Goal: Task Accomplishment & Management: Manage account settings

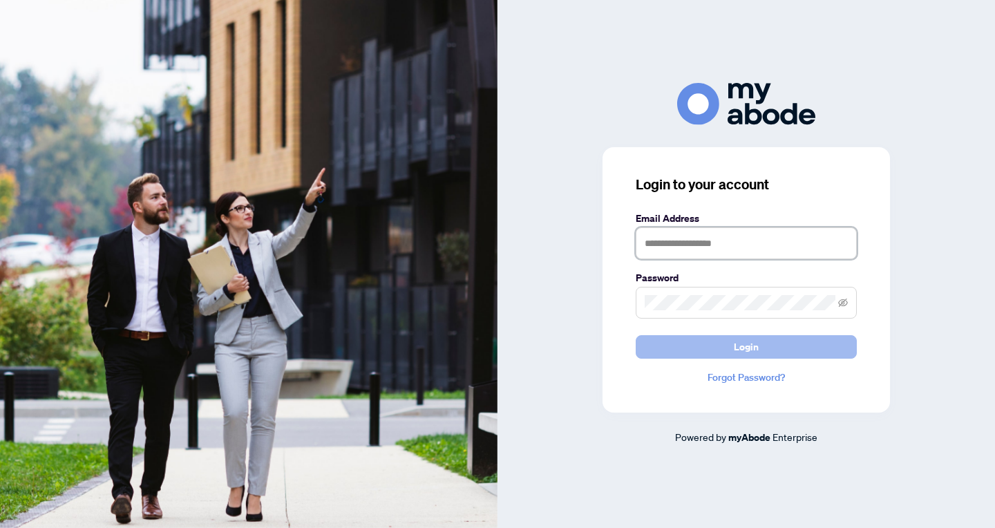
type input "**********"
click at [717, 355] on button "Login" at bounding box center [745, 346] width 221 height 23
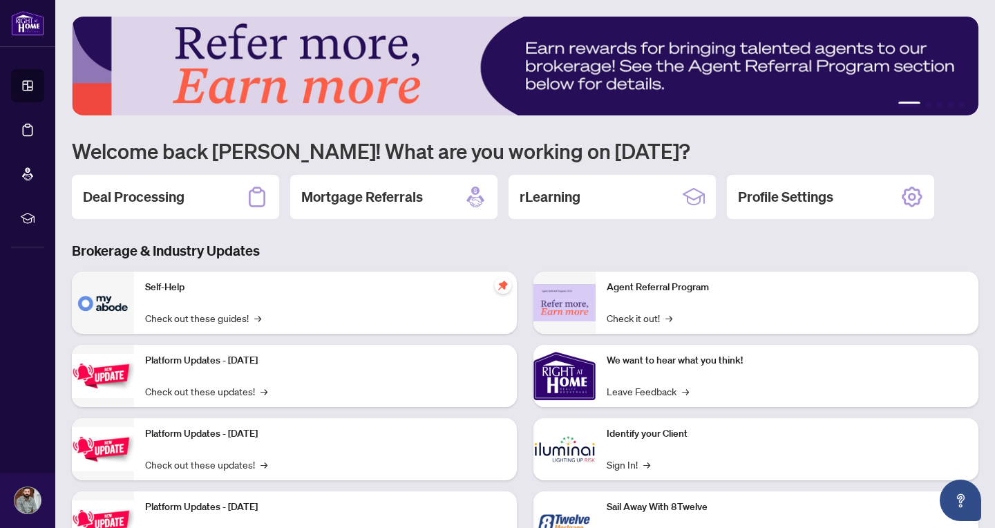
click at [229, 185] on div "Deal Processing" at bounding box center [175, 197] width 207 height 44
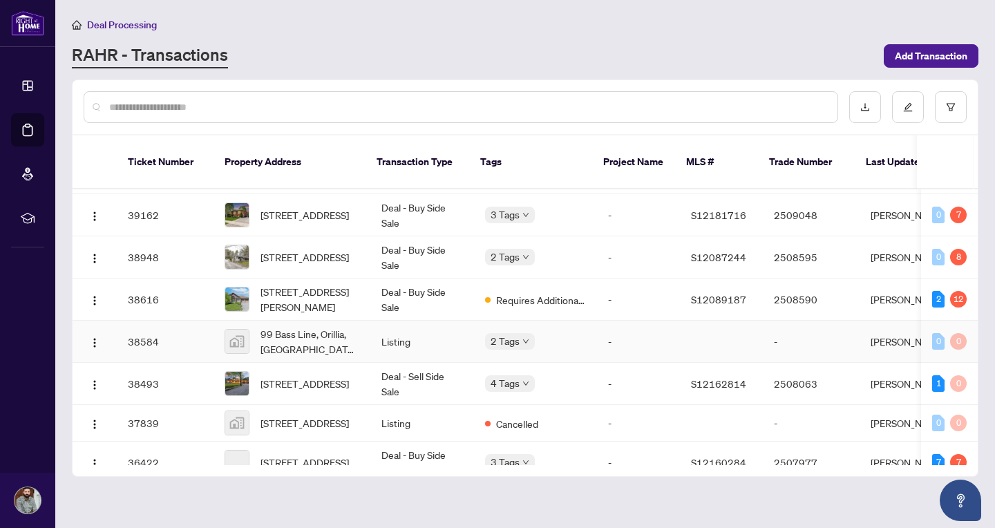
scroll to position [883, 0]
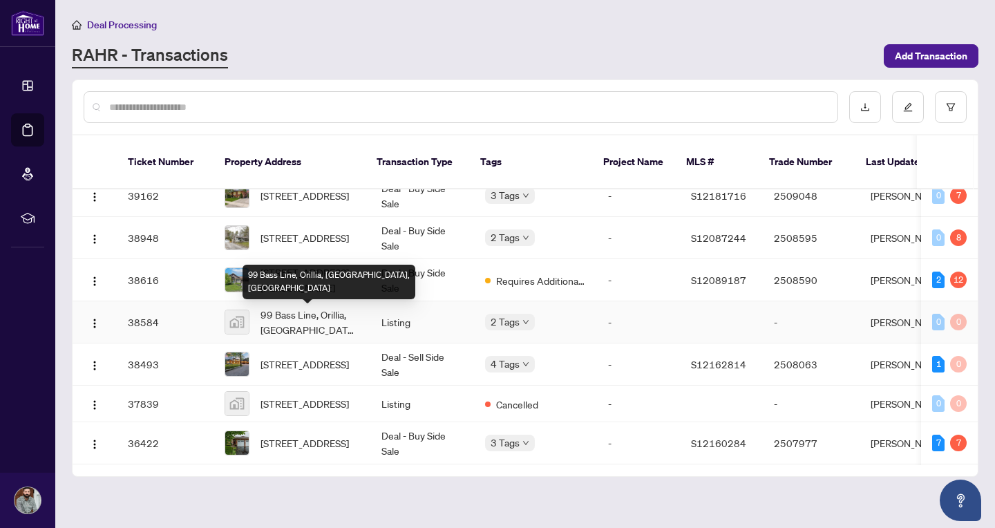
click at [298, 331] on span "99 Bass Line, Orillia, ON, Canada" at bounding box center [309, 322] width 99 height 30
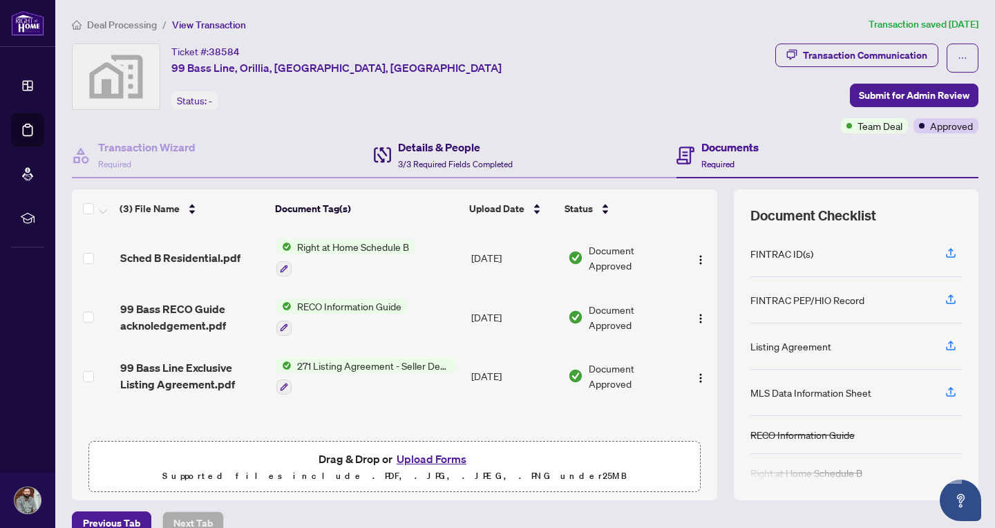
click at [434, 164] on span "3/3 Required Fields Completed" at bounding box center [455, 164] width 115 height 10
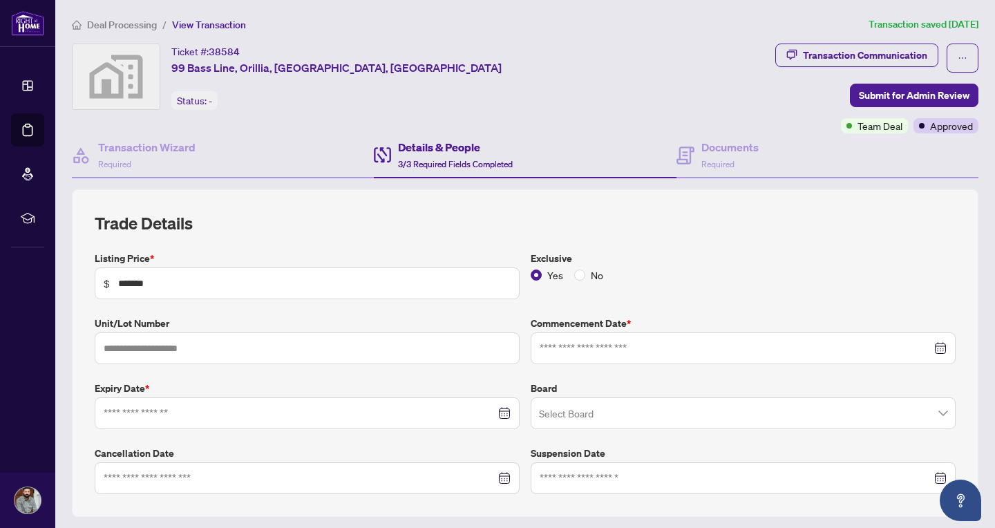
type input "**********"
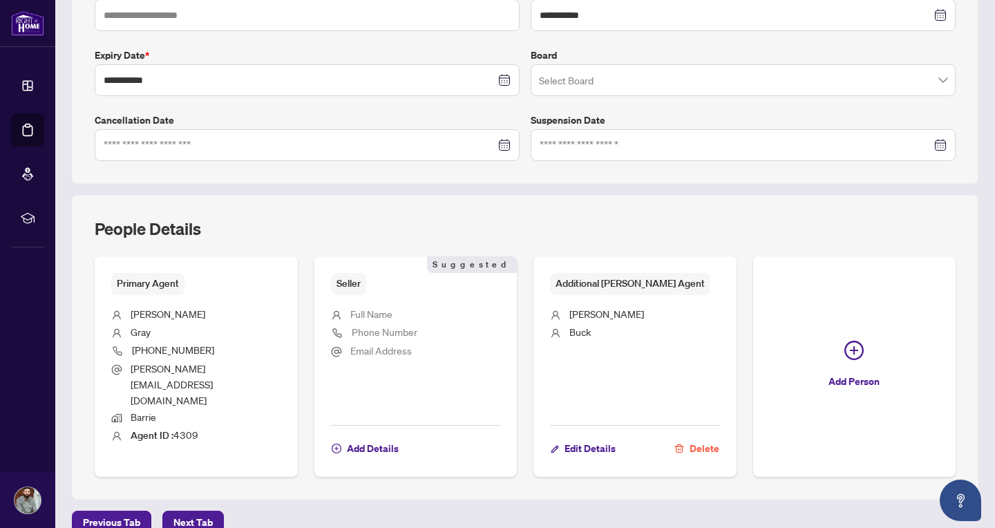
scroll to position [372, 0]
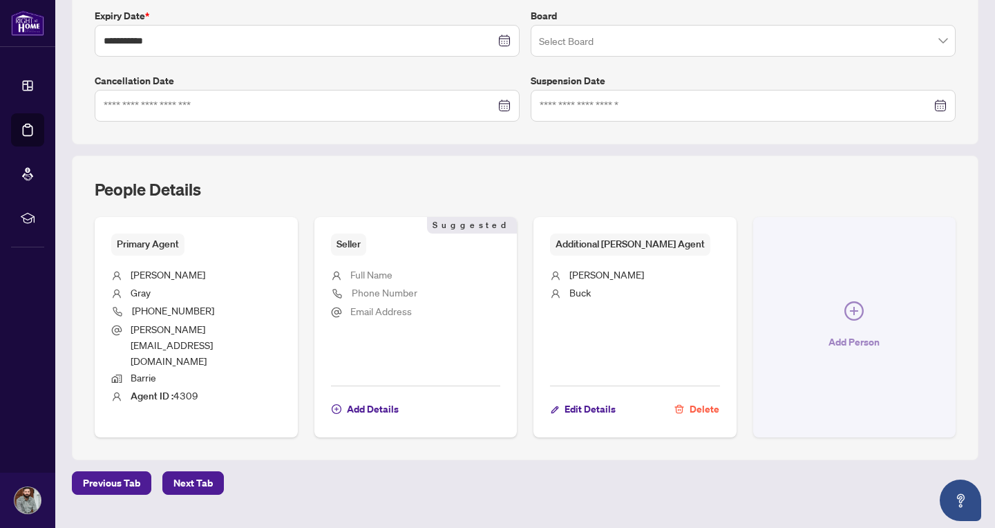
click at [842, 331] on span "Add Person" at bounding box center [853, 342] width 51 height 22
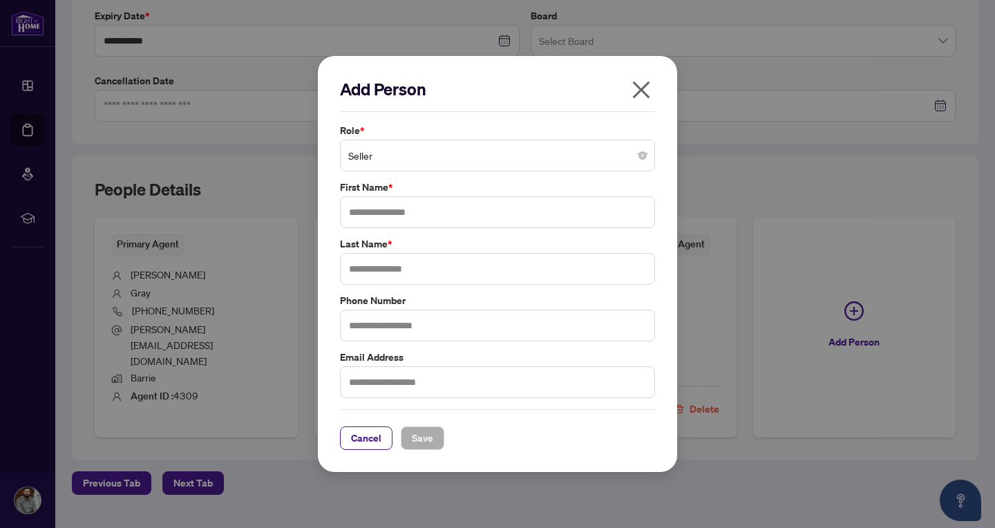
click at [455, 177] on div "Role * Seller First Name * Last Name * Phone Number Email Address" at bounding box center [497, 260] width 323 height 275
click at [453, 167] on span "Seller" at bounding box center [497, 155] width 298 height 26
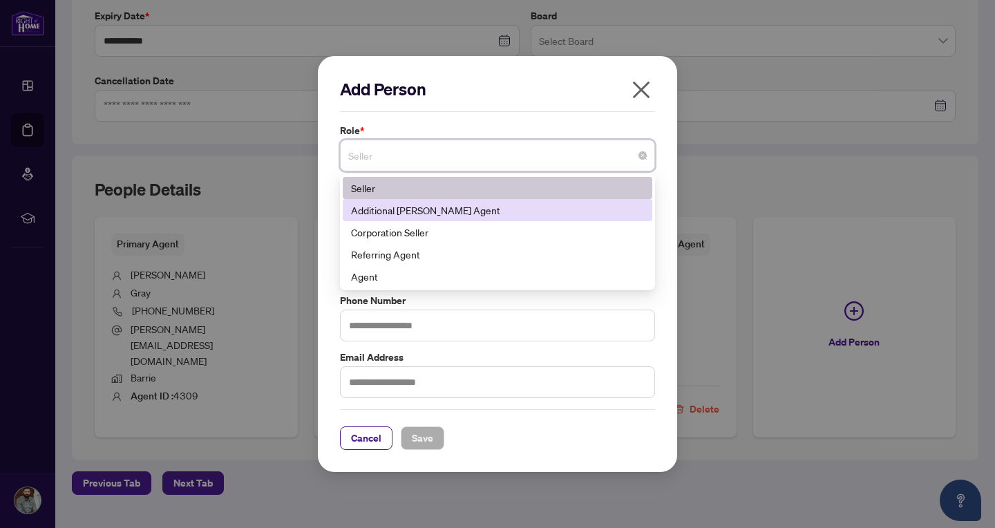
click at [416, 205] on div "Additional RAHR Agent" at bounding box center [497, 209] width 293 height 15
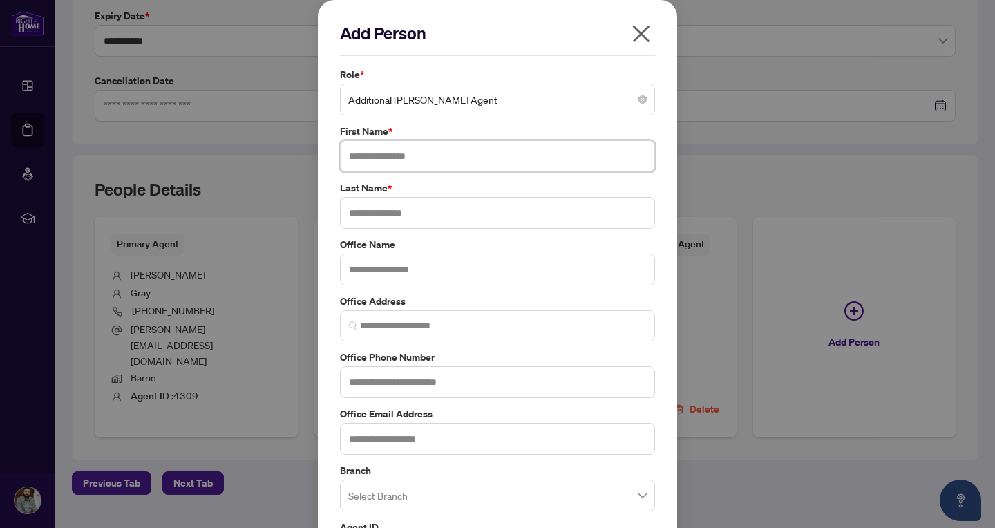
click at [399, 161] on input "text" at bounding box center [497, 156] width 315 height 32
type input "*****"
click at [381, 212] on input "text" at bounding box center [497, 213] width 315 height 32
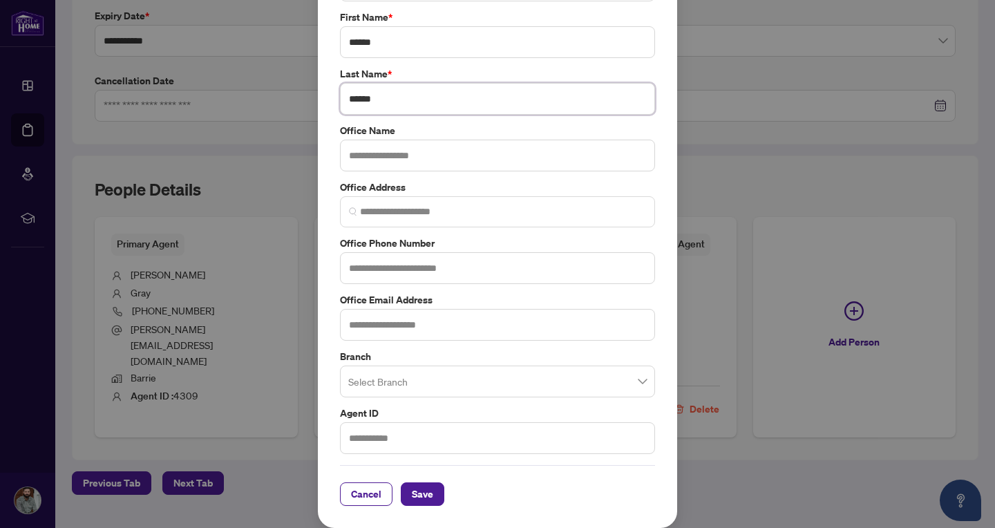
type input "******"
click at [418, 510] on div "Add Person Role * Additional RAHR Agent 1 10 141 Seller Additional RAHR Agent C…" at bounding box center [497, 207] width 359 height 642
click at [419, 503] on span "Save" at bounding box center [422, 494] width 21 height 22
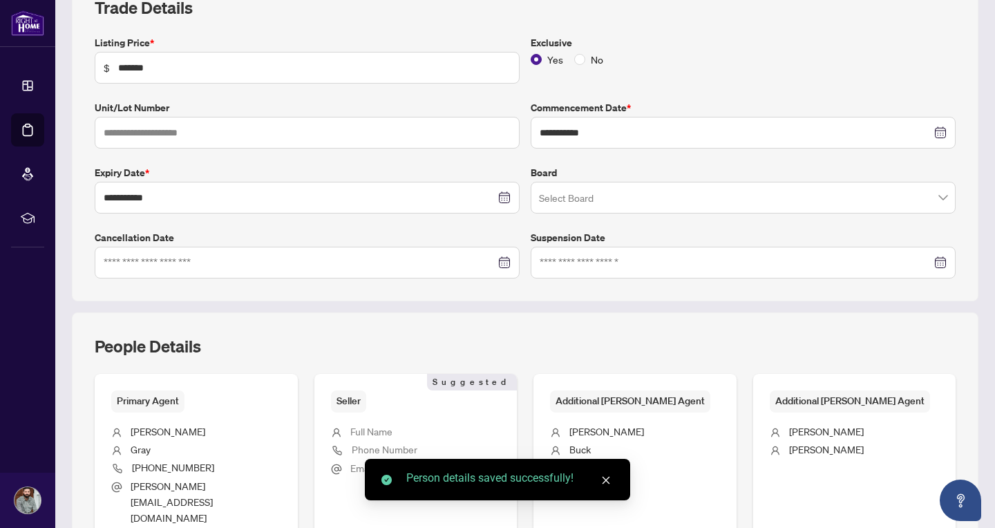
scroll to position [0, 0]
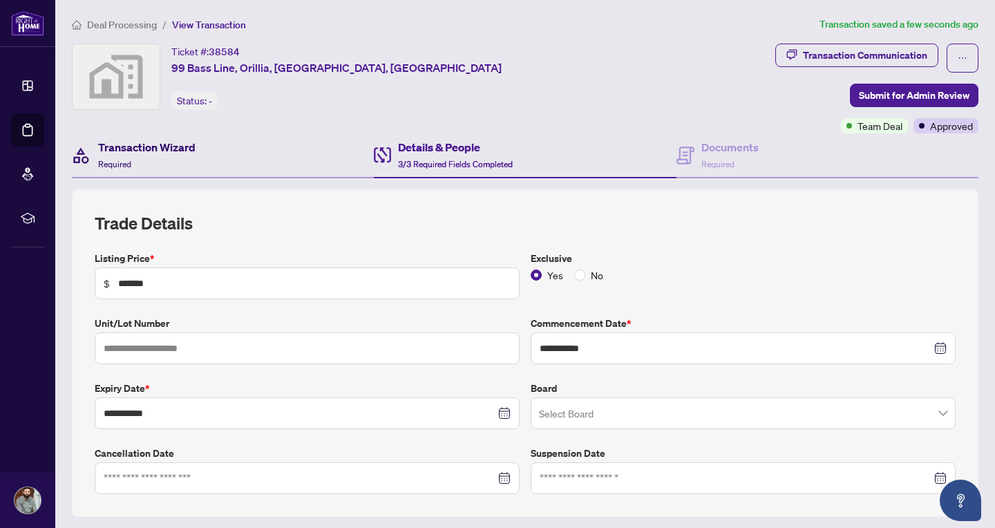
click at [186, 145] on h4 "Transaction Wizard" at bounding box center [146, 147] width 97 height 17
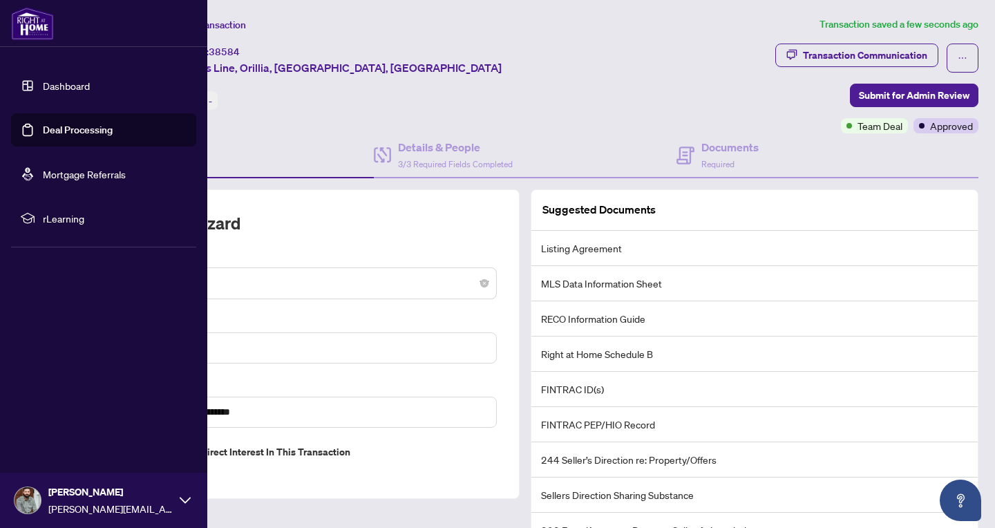
click at [23, 23] on img at bounding box center [32, 23] width 43 height 33
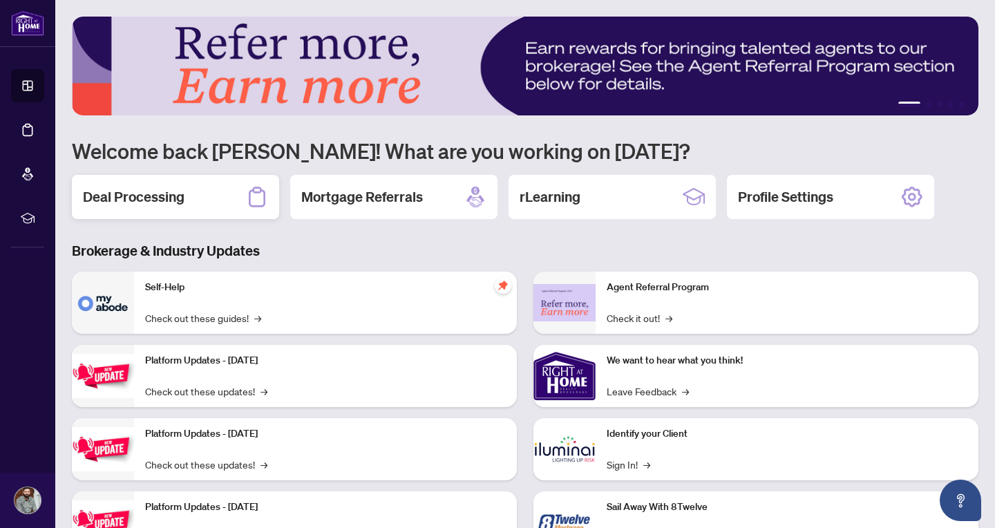
click at [213, 186] on div "Deal Processing" at bounding box center [175, 197] width 207 height 44
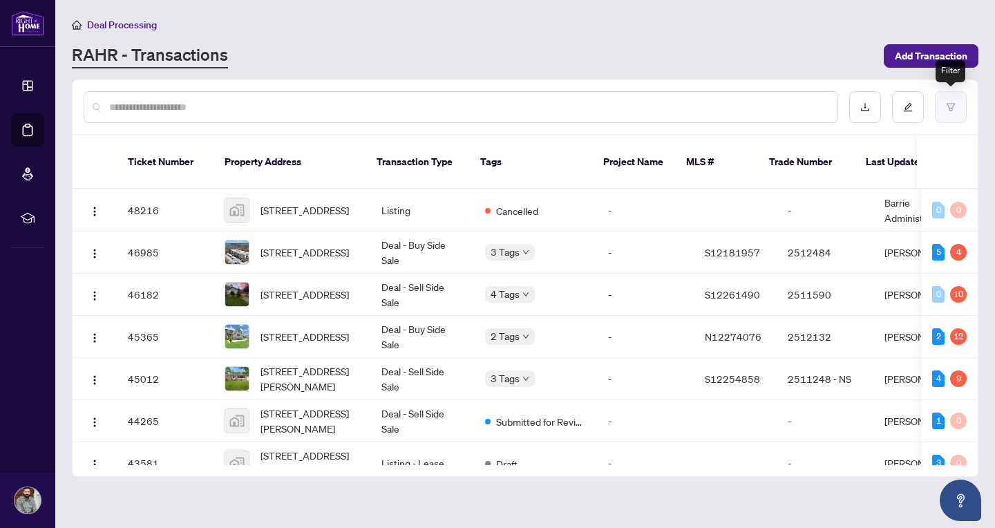
click at [952, 97] on button "button" at bounding box center [950, 107] width 32 height 32
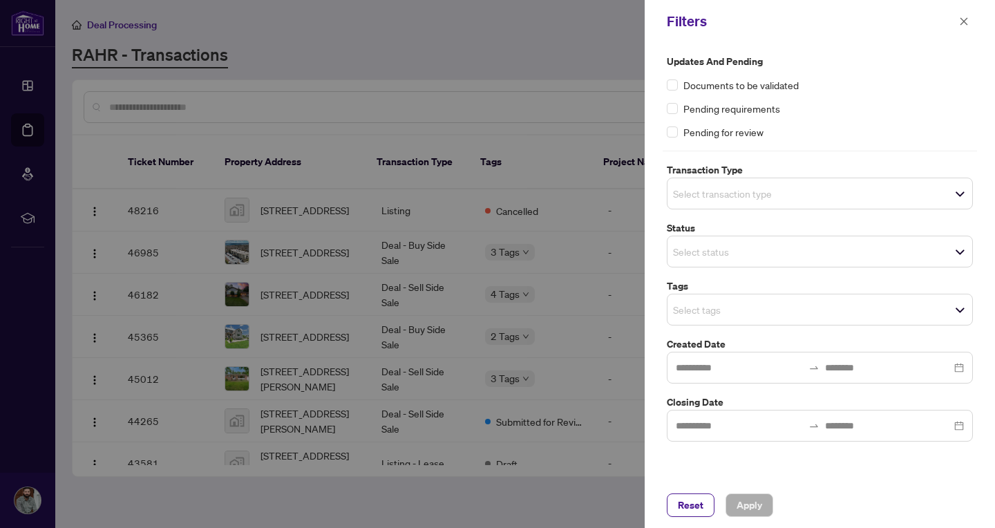
click at [757, 185] on input "search" at bounding box center [721, 193] width 97 height 17
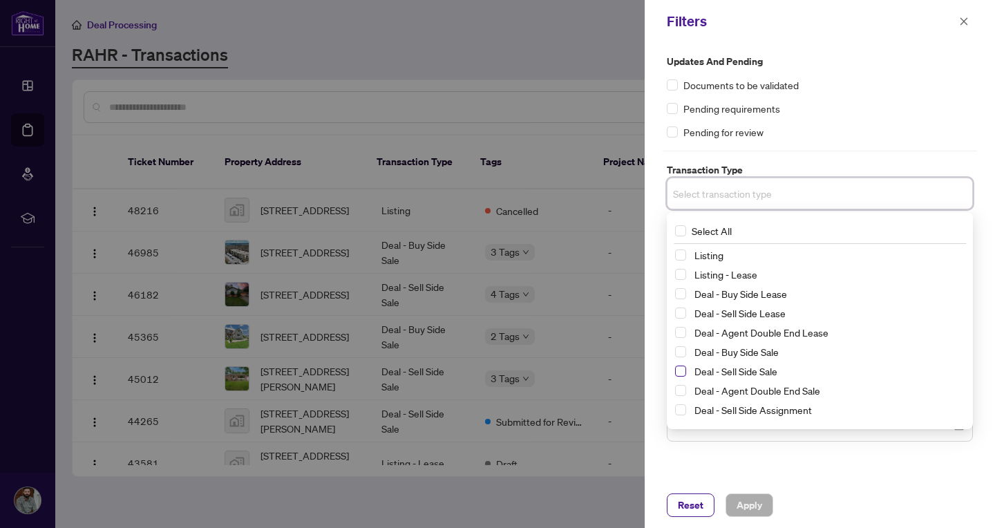
click at [681, 369] on span "Select Deal - Sell Side Sale" at bounding box center [680, 370] width 11 height 11
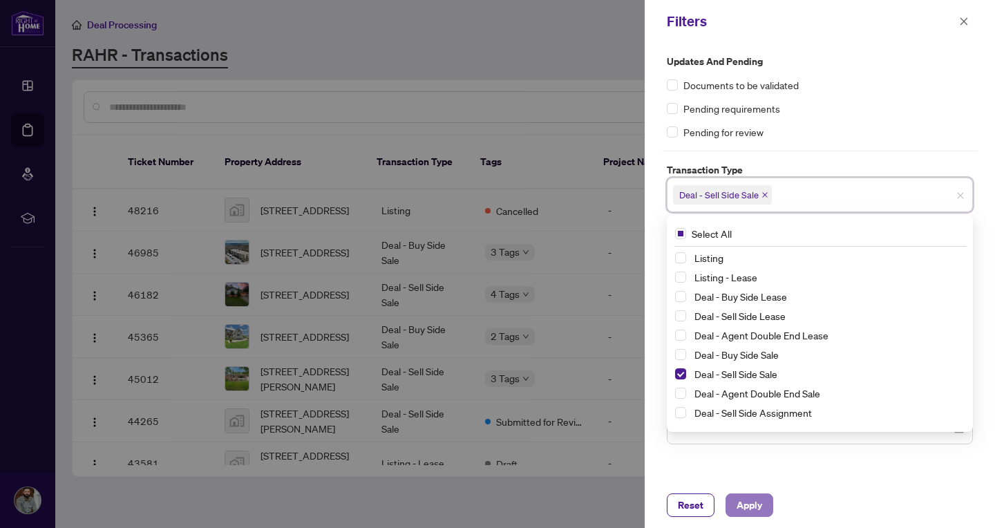
click at [737, 504] on span "Apply" at bounding box center [749, 505] width 26 height 22
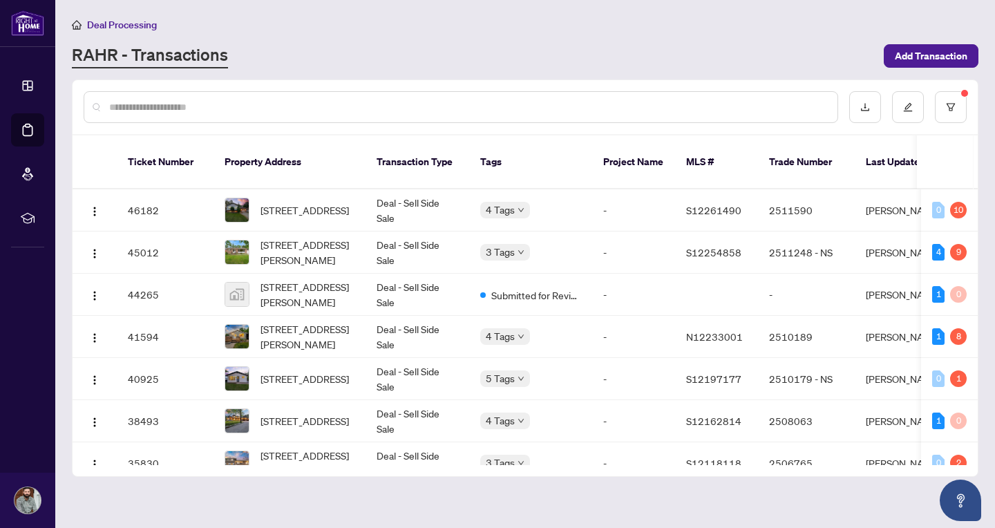
click at [404, 108] on input "text" at bounding box center [467, 106] width 717 height 15
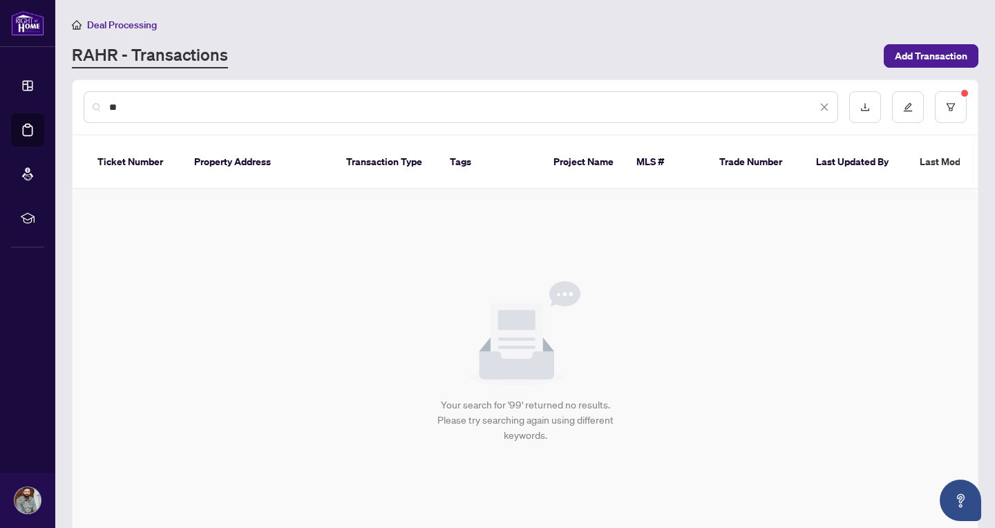
type input "*"
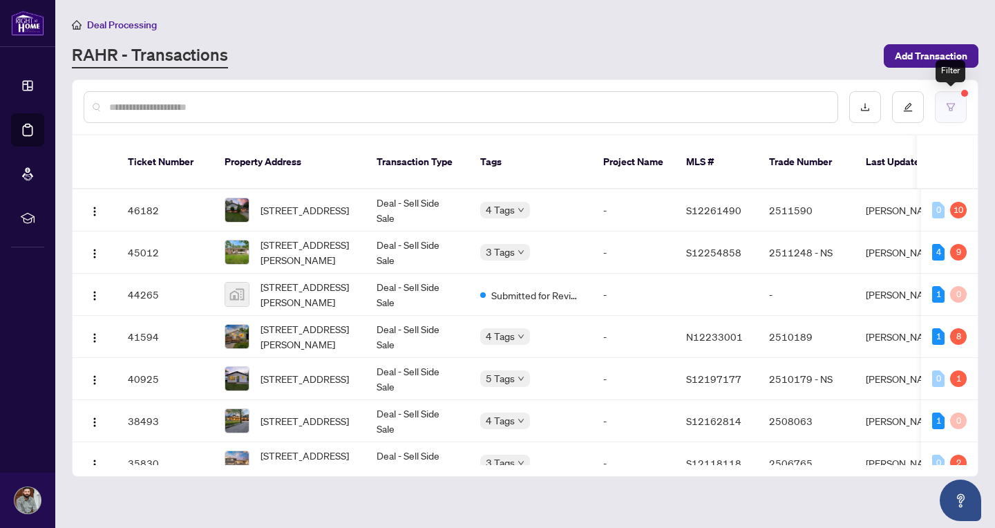
click at [953, 107] on icon "filter" at bounding box center [950, 107] width 10 height 10
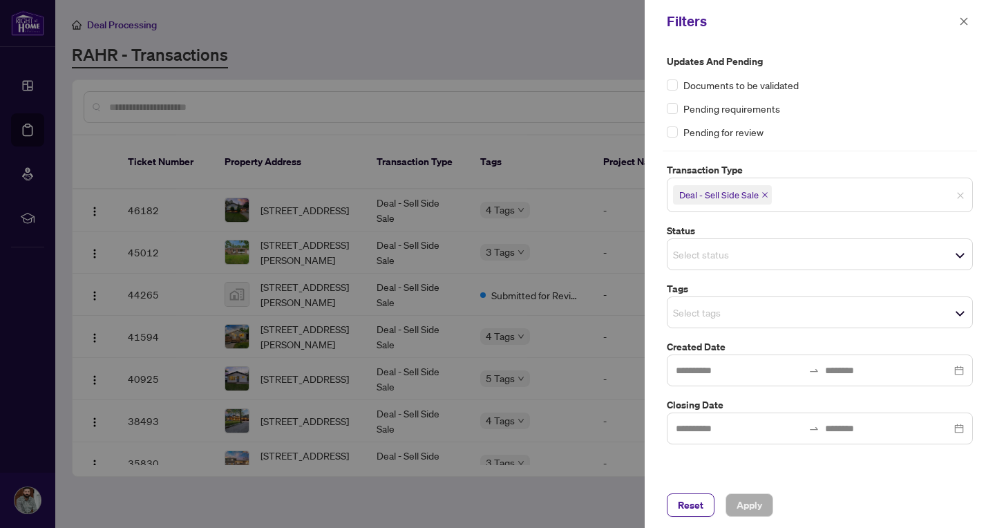
click at [763, 196] on icon "close" at bounding box center [764, 194] width 7 height 7
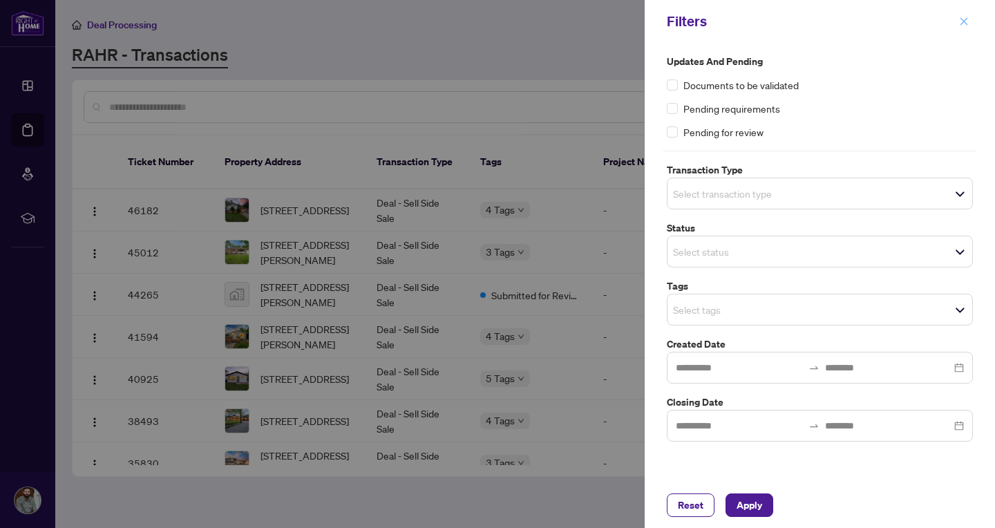
click at [963, 23] on icon "close" at bounding box center [964, 22] width 10 height 10
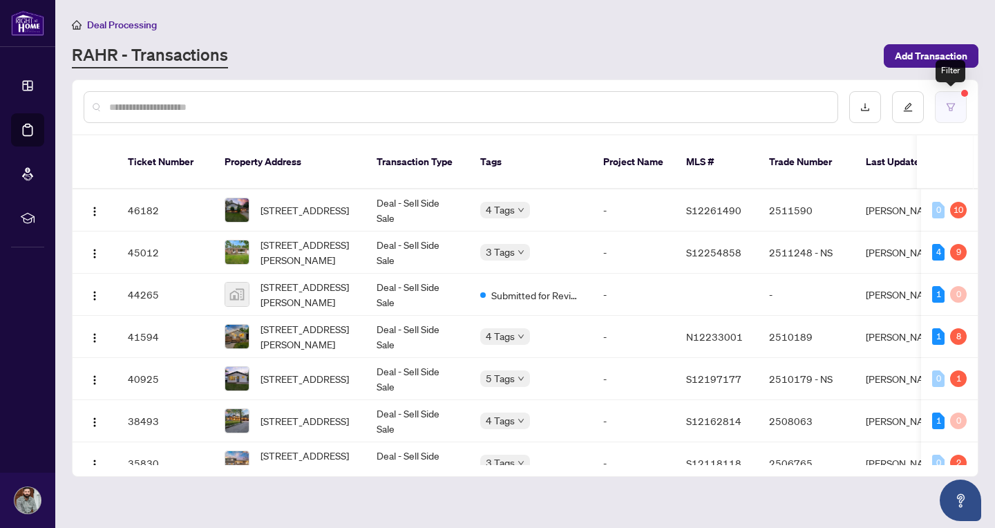
click at [963, 111] on button "button" at bounding box center [950, 107] width 32 height 32
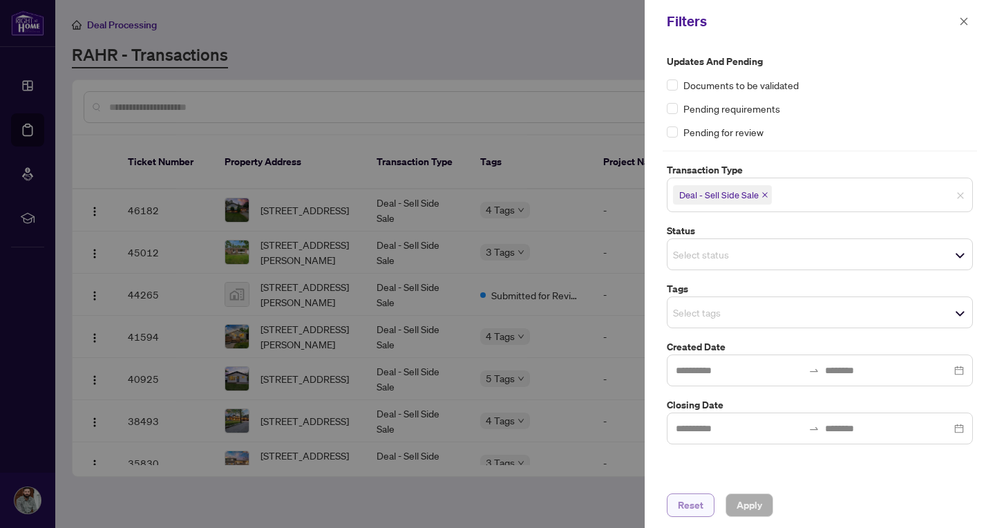
click at [694, 504] on span "Reset" at bounding box center [691, 505] width 26 height 22
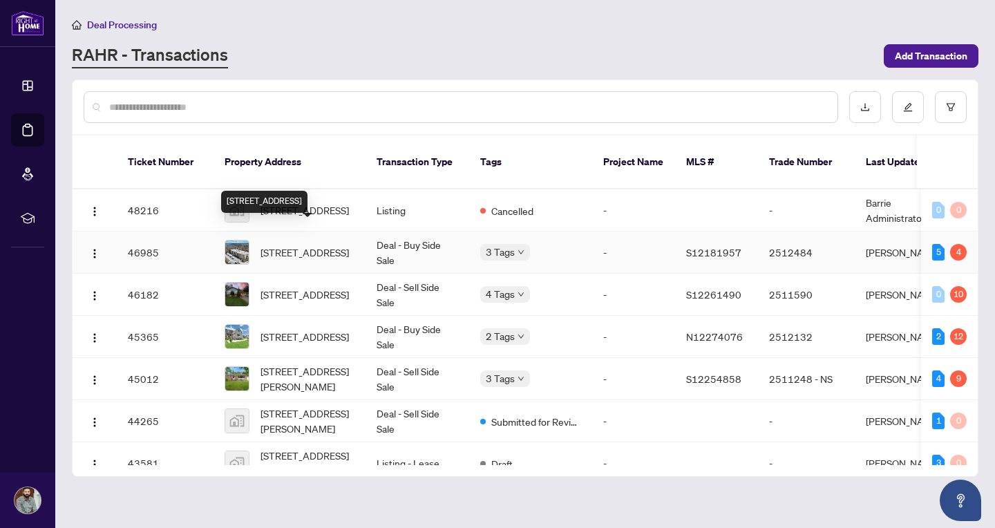
click at [309, 244] on span "304-486 Laclie St, Orillia, Ontario L3V 4P9, Canada" at bounding box center [304, 251] width 88 height 15
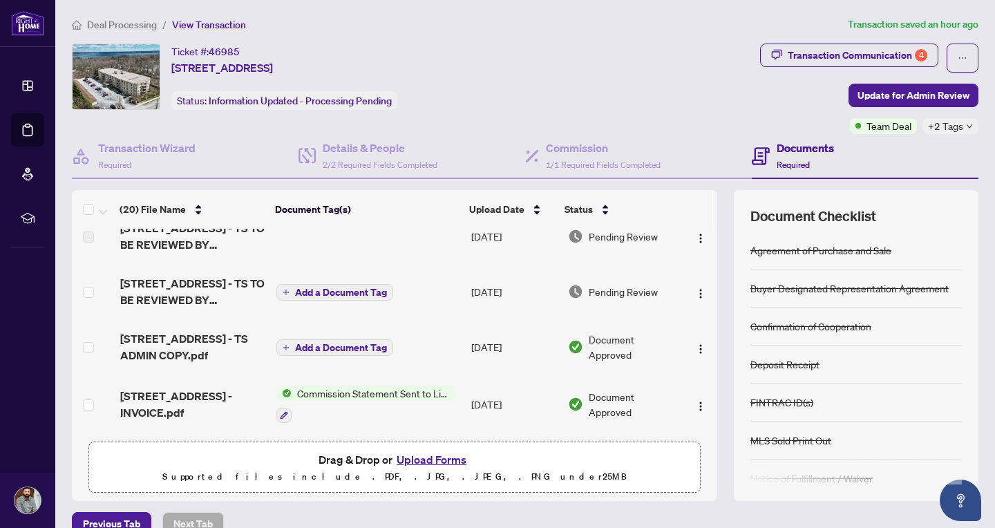
scroll to position [190, 0]
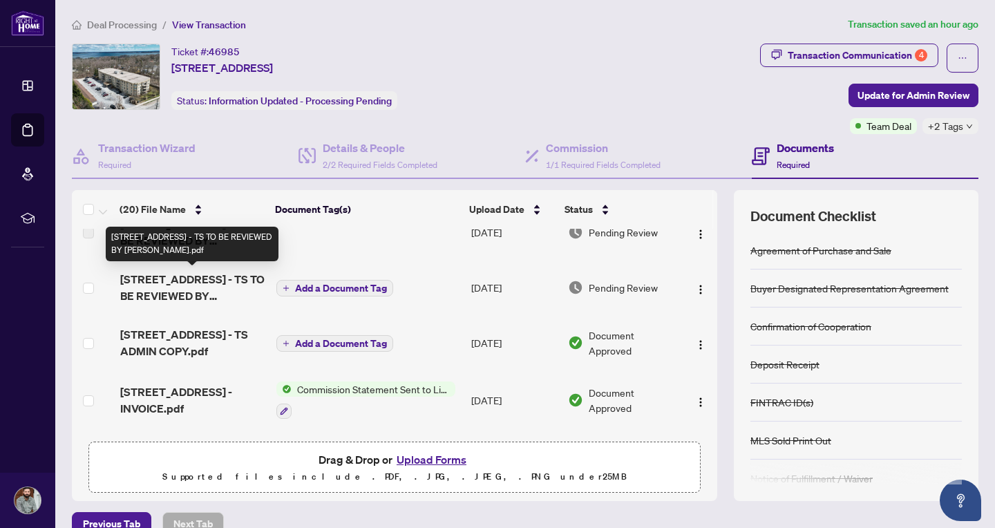
click at [172, 282] on span "304-486 Laclie St - TS TO BE REVIEWED BY JOSH.pdf" at bounding box center [192, 287] width 145 height 33
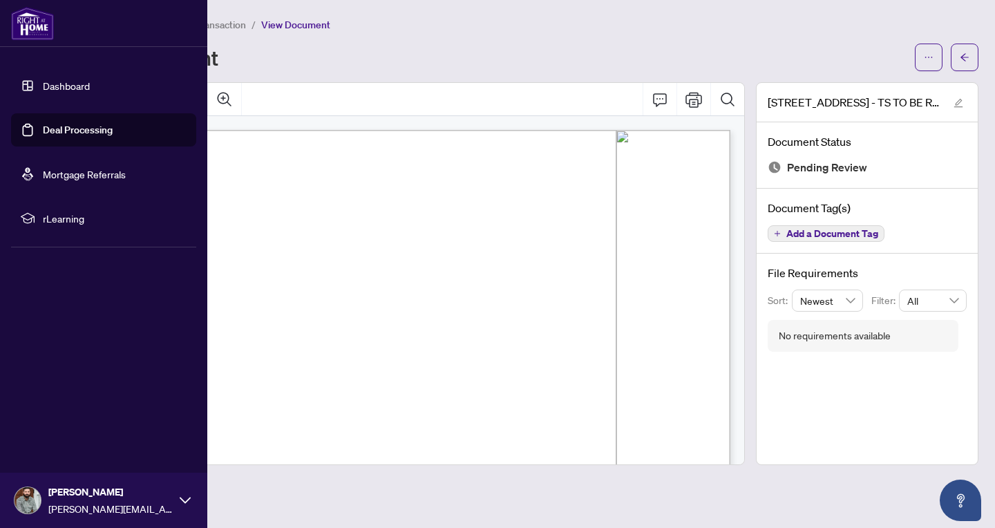
click at [24, 27] on img at bounding box center [32, 23] width 43 height 33
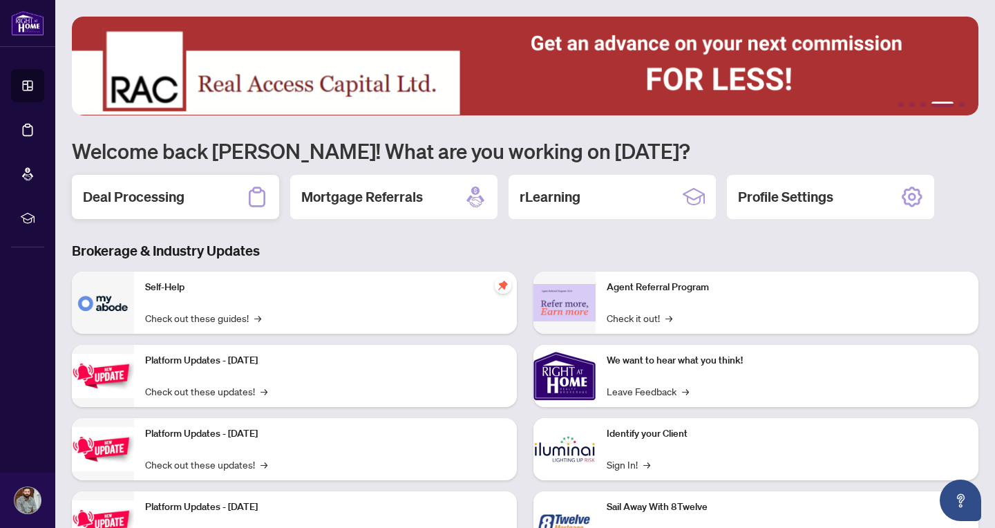
click at [131, 198] on h2 "Deal Processing" at bounding box center [134, 196] width 102 height 19
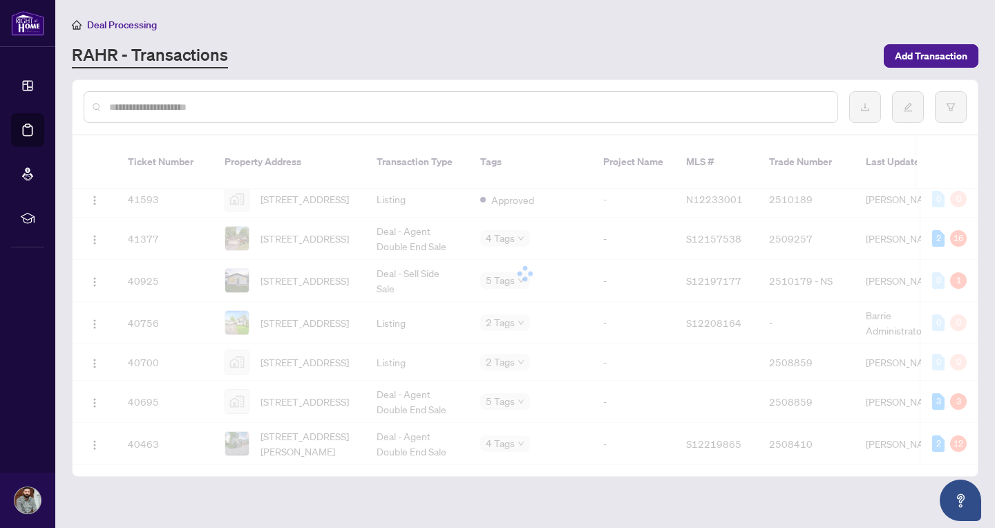
scroll to position [564, 0]
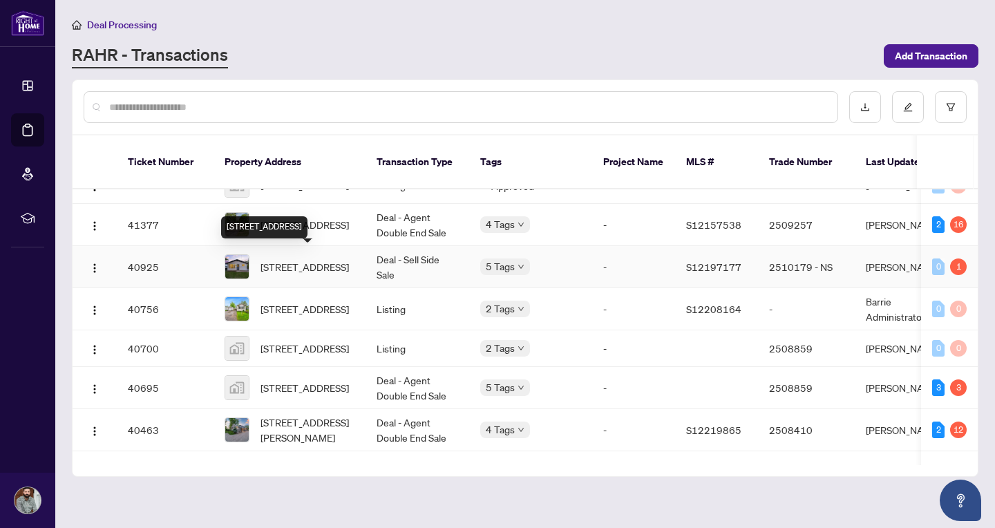
click at [310, 259] on span "395 Homewood Ave, Orillia, Ontario L3V 3K9, Canada" at bounding box center [304, 266] width 88 height 15
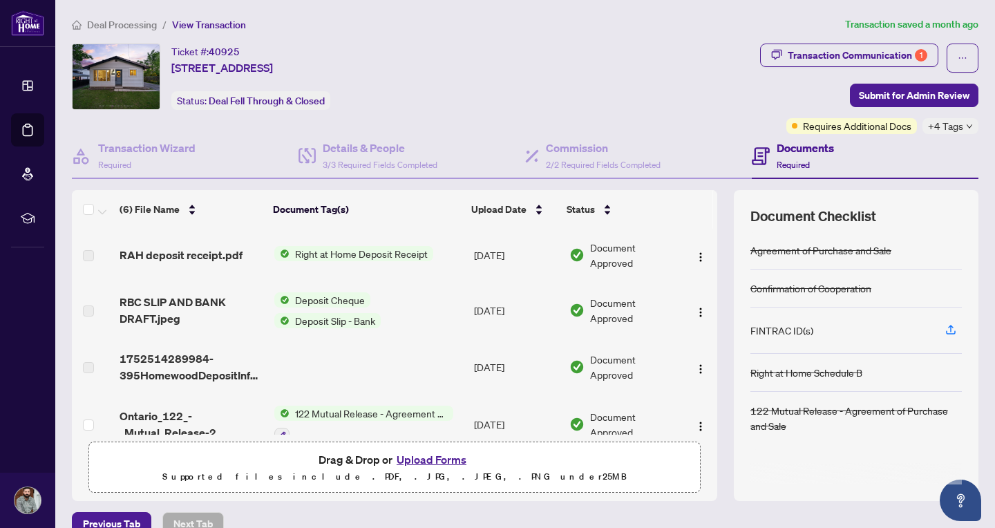
scroll to position [140, 0]
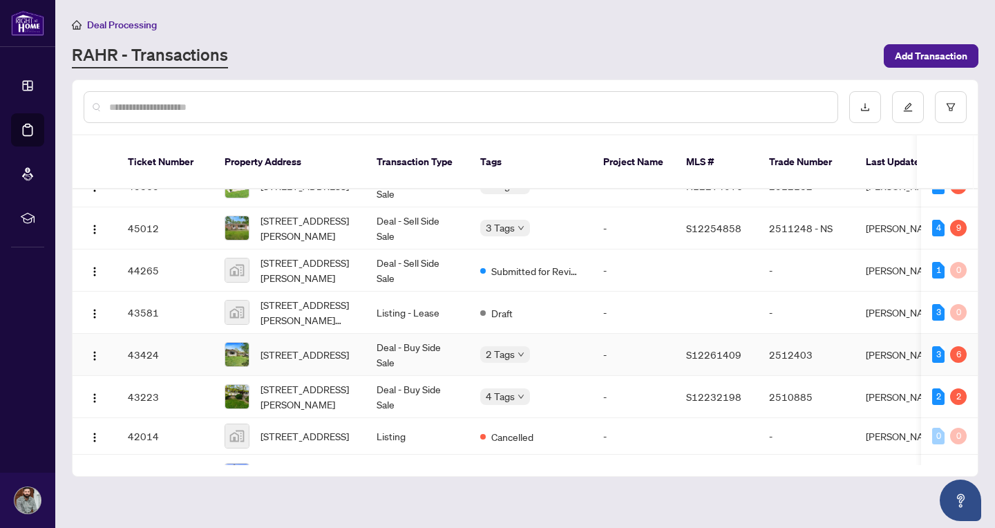
scroll to position [159, 0]
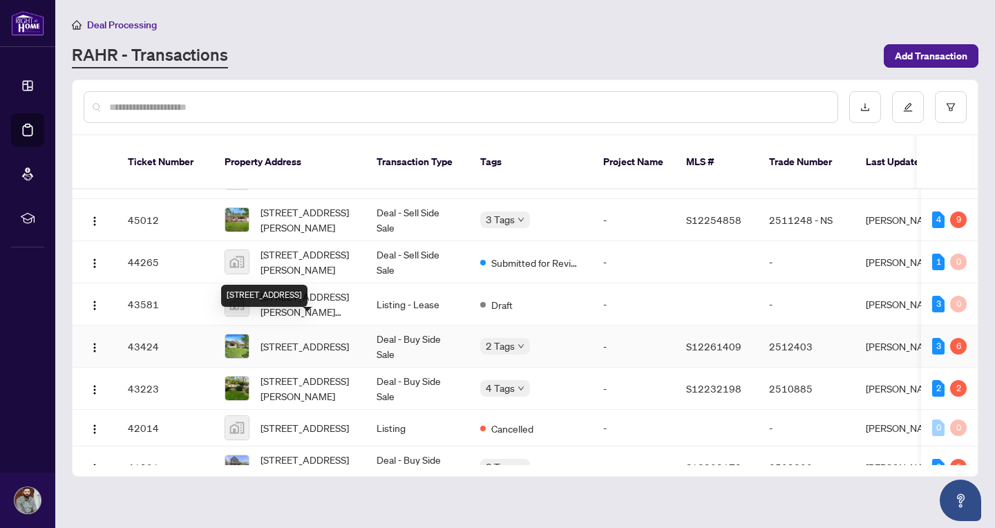
click at [314, 338] on span "4462 Orkney Hts, Ramara, Ontario L3V 0S1, Canada" at bounding box center [304, 345] width 88 height 15
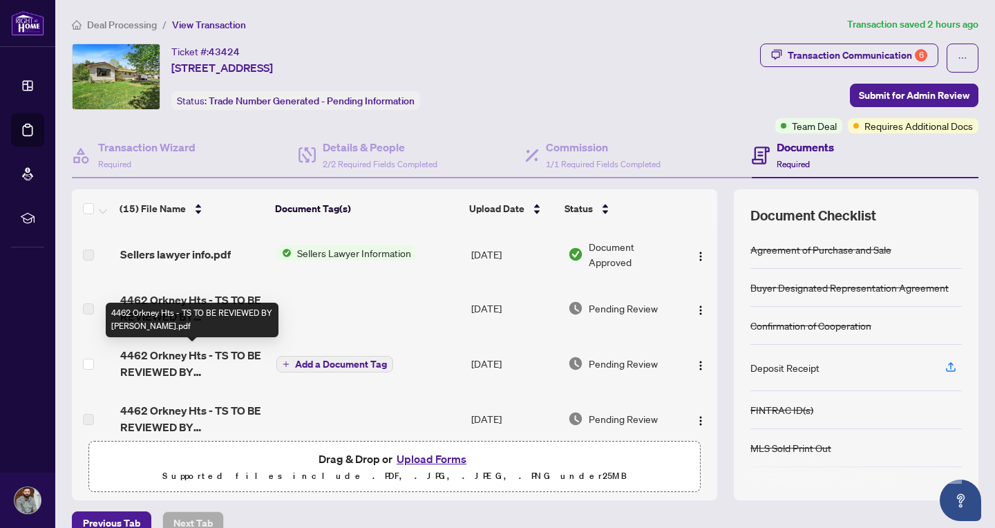
click at [170, 361] on span "4462 Orkney Hts - TS TO BE REVIEWED BY JOSH.pdf" at bounding box center [192, 363] width 145 height 33
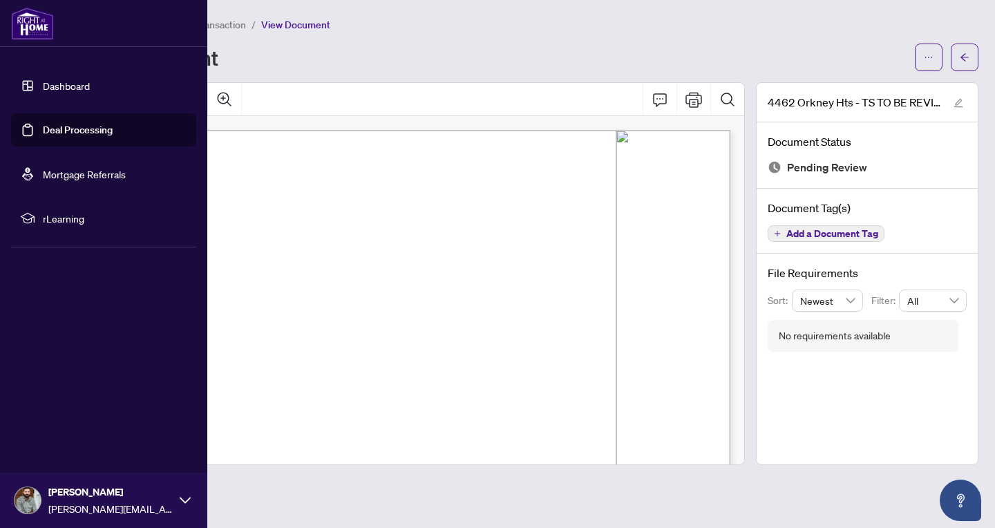
click at [30, 24] on img at bounding box center [32, 23] width 43 height 33
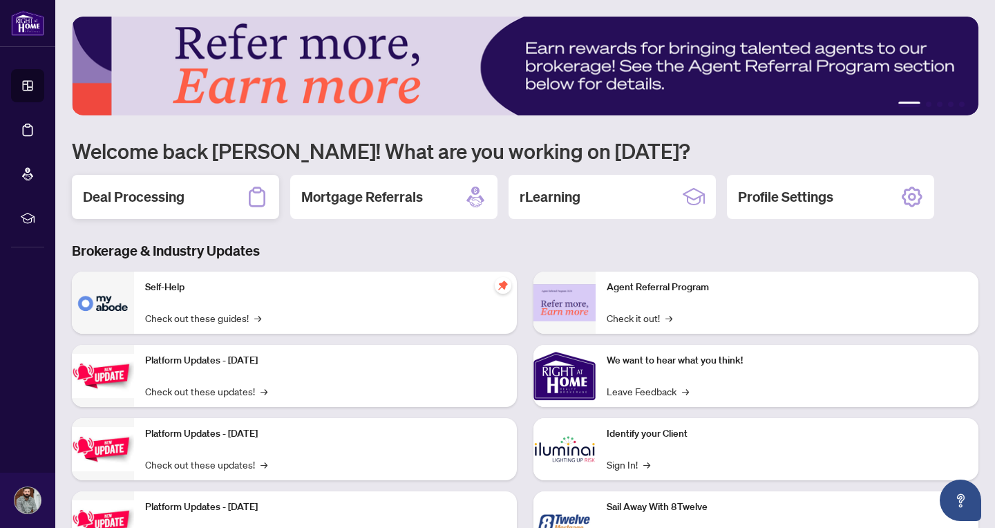
click at [231, 193] on div "Deal Processing" at bounding box center [175, 197] width 207 height 44
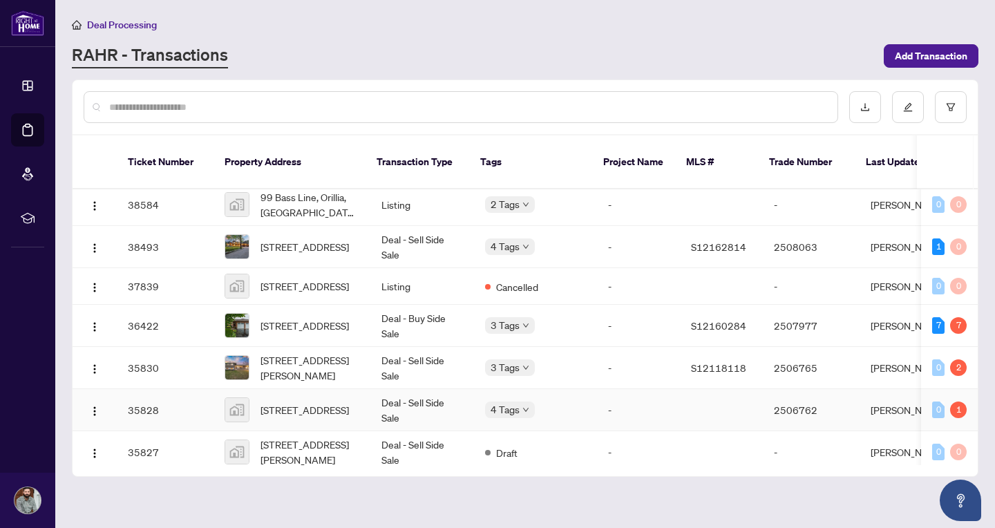
scroll to position [988, 0]
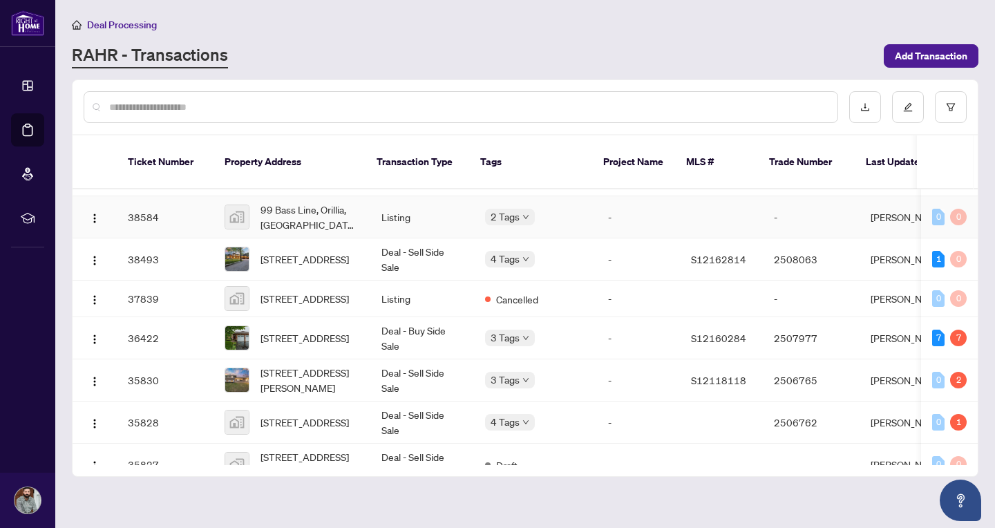
click at [516, 218] on div "2 Tags" at bounding box center [510, 217] width 50 height 16
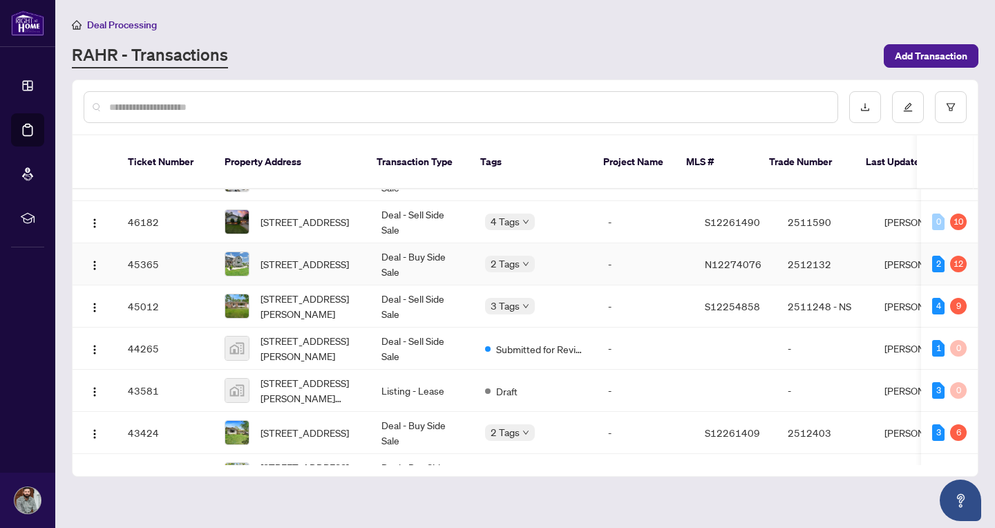
scroll to position [92, 0]
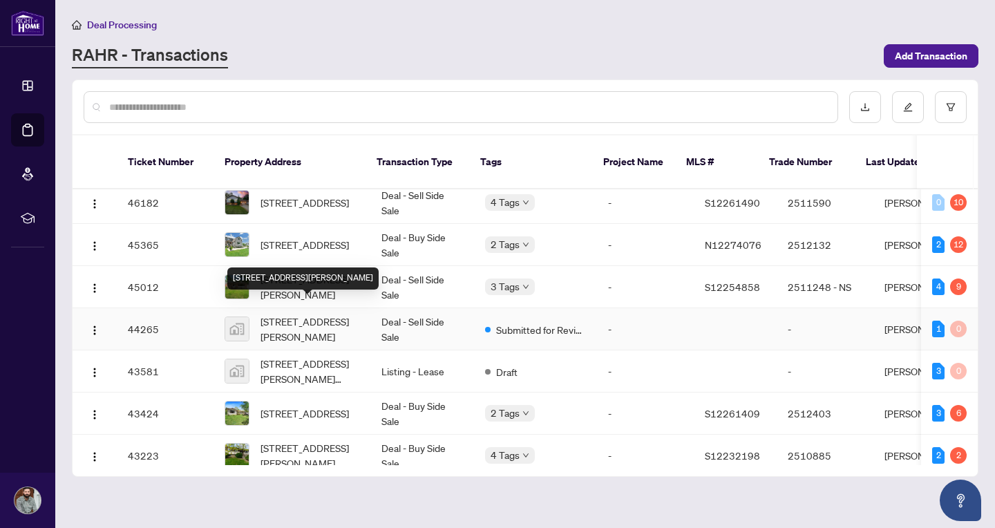
click at [320, 314] on span "58 Delaney Crescent, Barrie, ON, Canada" at bounding box center [309, 329] width 99 height 30
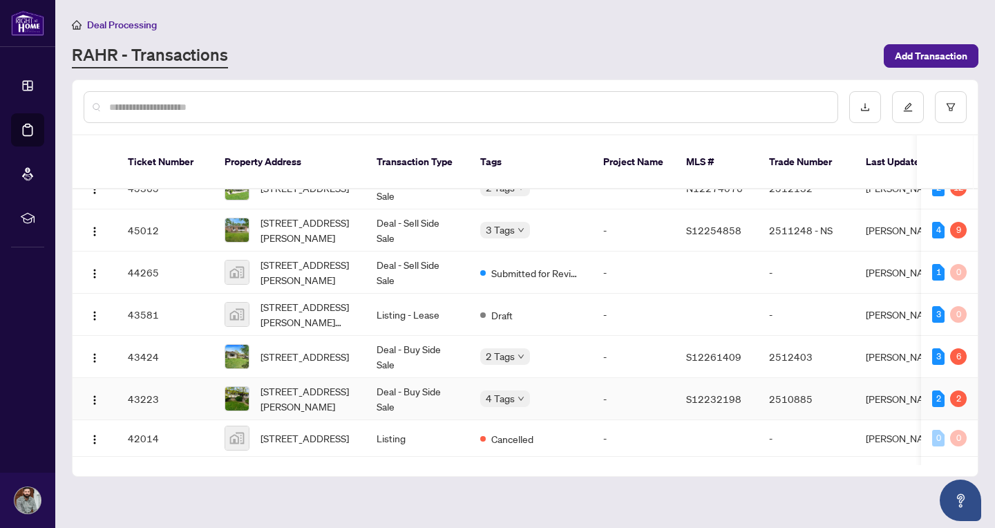
scroll to position [166, 0]
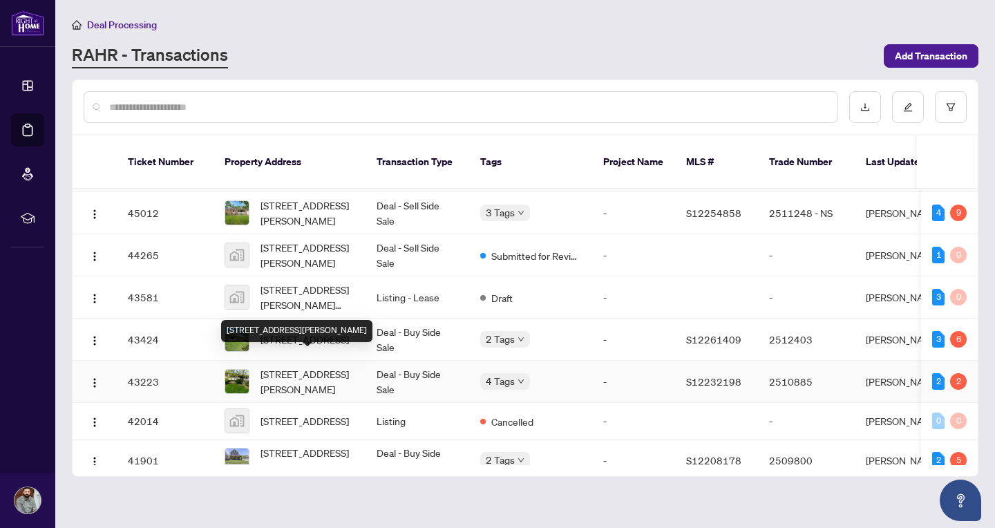
click at [298, 366] on span "1 Robert Blvd, Springwater, Ontario L0L 1V0, Canada" at bounding box center [307, 381] width 94 height 30
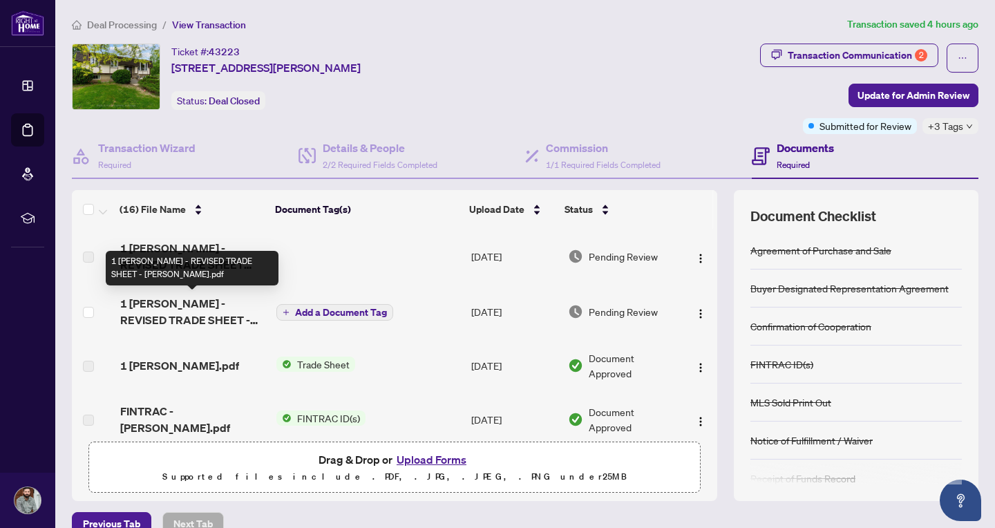
click at [204, 307] on span "1 Robert Blvd - REVISED TRADE SHEET - JOSH.pdf" at bounding box center [192, 311] width 145 height 33
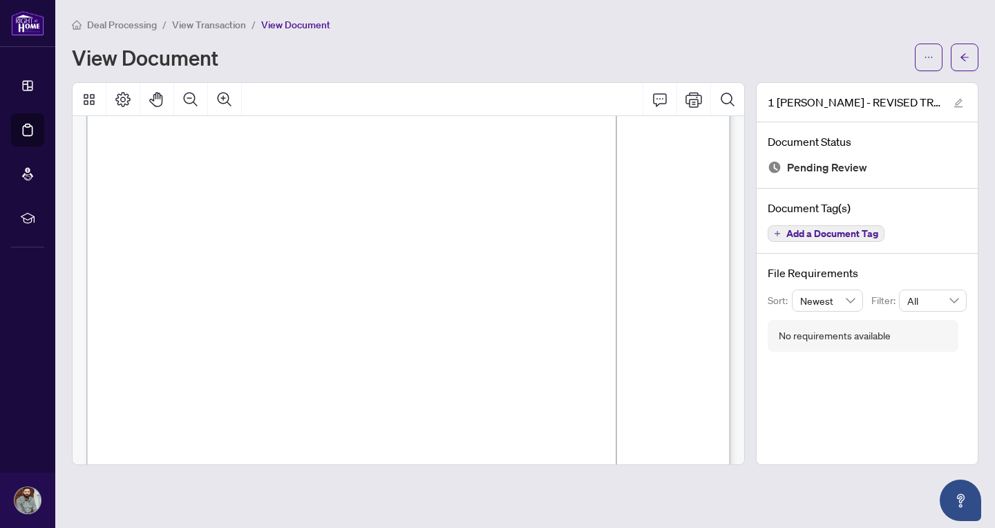
scroll to position [157, 0]
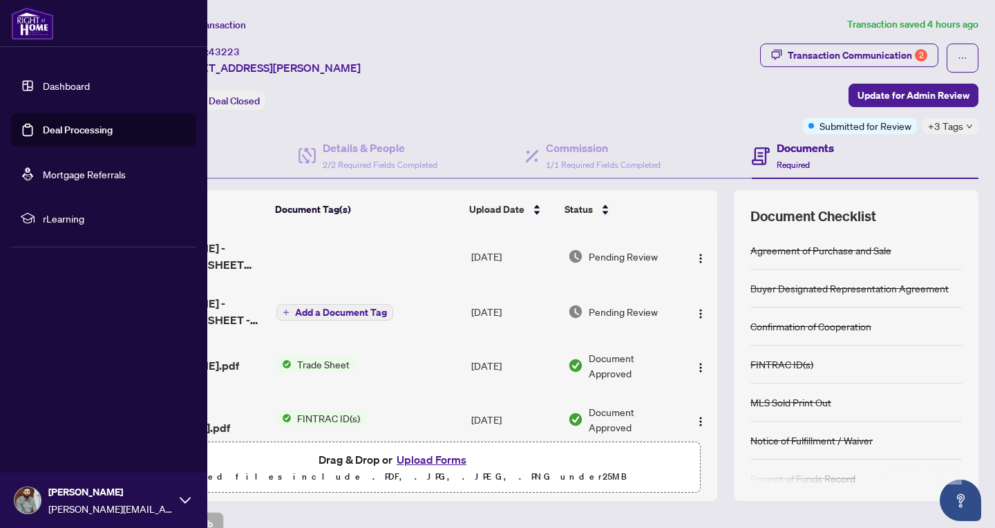
click at [24, 30] on img at bounding box center [32, 23] width 43 height 33
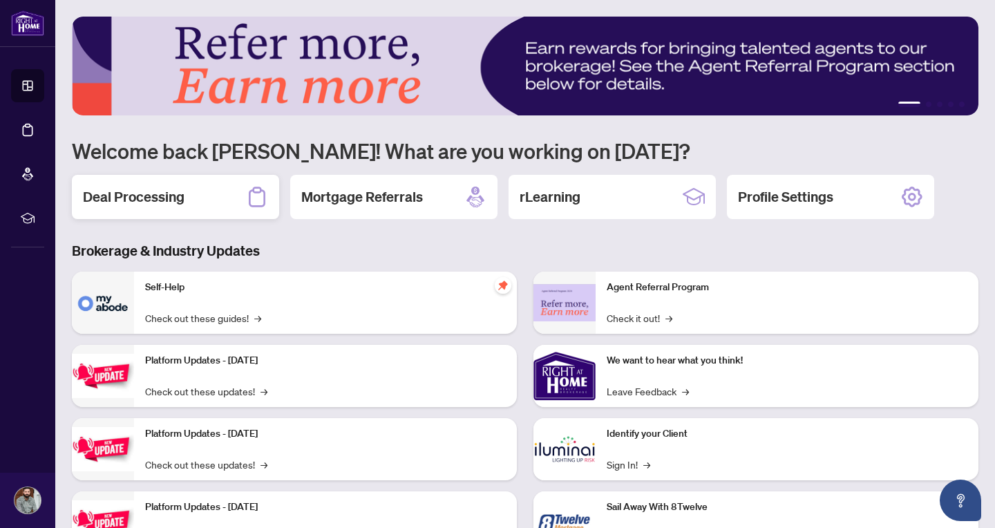
click at [209, 202] on div "Deal Processing" at bounding box center [175, 197] width 207 height 44
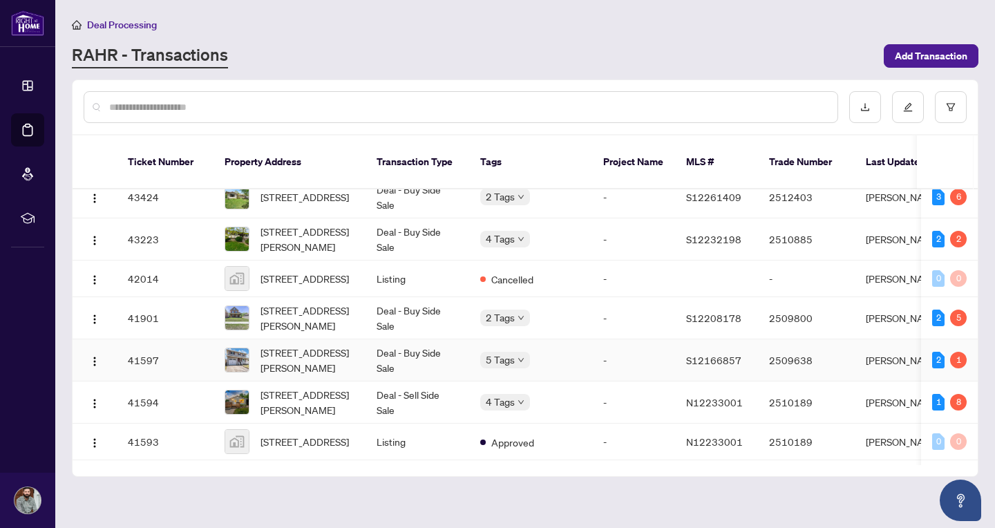
scroll to position [309, 0]
click at [281, 351] on span "31 Courtney Cres, Orillia, Ontario L3V 7Y2, Canada" at bounding box center [307, 359] width 94 height 30
